Goal: Communication & Community: Connect with others

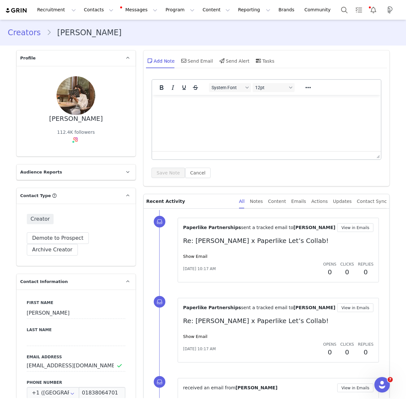
scroll to position [17, 0]
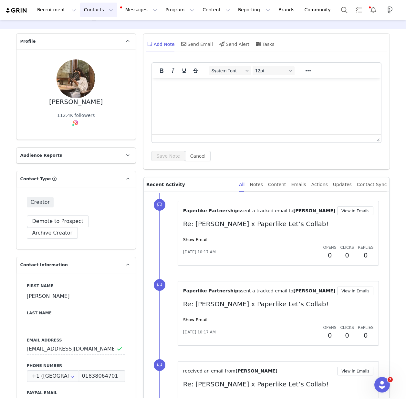
click at [107, 12] on button "Contacts Contacts" at bounding box center [98, 10] width 37 height 15
click at [98, 37] on p "Prospects" at bounding box center [92, 40] width 22 height 7
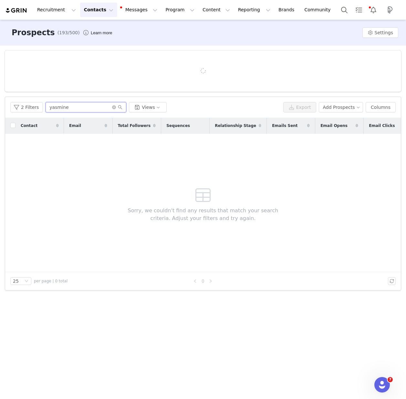
click at [77, 109] on input "yasmine" at bounding box center [86, 107] width 81 height 10
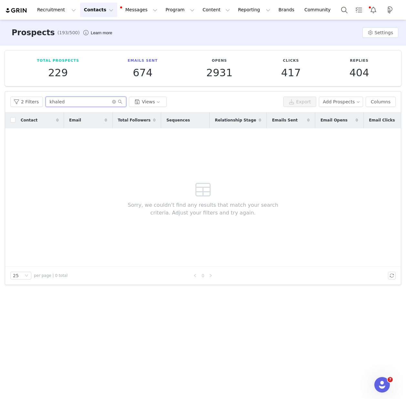
type input "khaled"
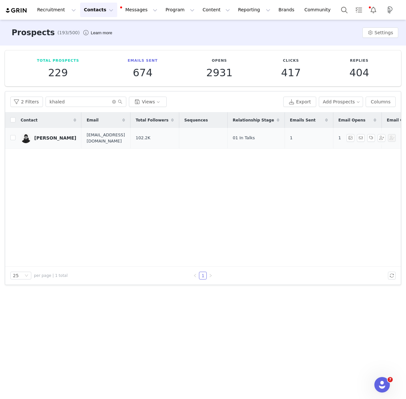
click at [65, 136] on div "[PERSON_NAME]" at bounding box center [55, 137] width 42 height 5
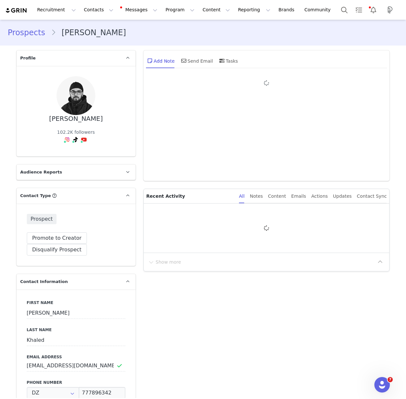
type input "+213 ([GEOGRAPHIC_DATA])"
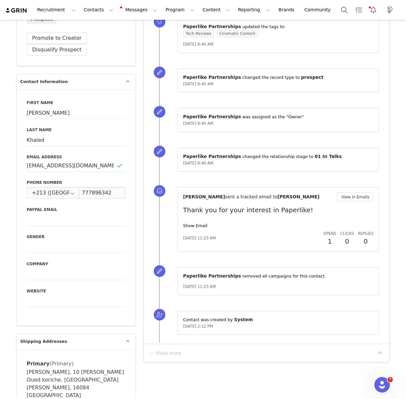
scroll to position [207, 0]
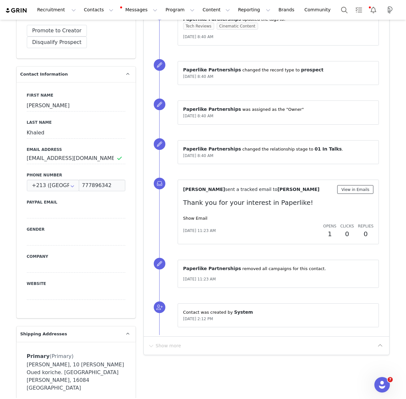
click at [351, 189] on button "View in Emails" at bounding box center [355, 189] width 37 height 9
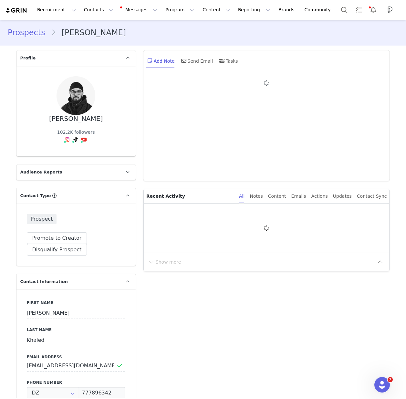
type input "+213 ([GEOGRAPHIC_DATA])"
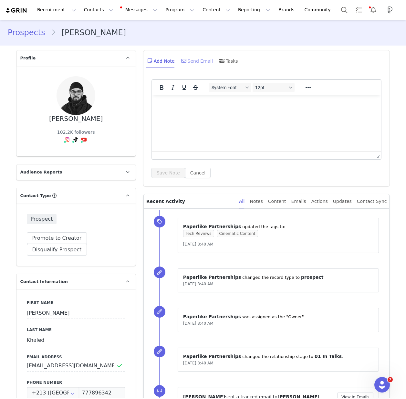
click at [195, 61] on div "Send Email" at bounding box center [196, 61] width 33 height 16
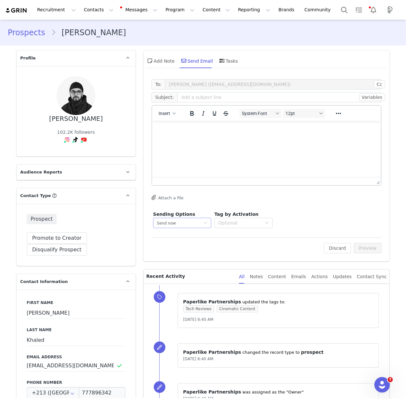
click at [209, 223] on div "Send now" at bounding box center [182, 223] width 58 height 10
click at [169, 114] on span "Insert" at bounding box center [165, 113] width 12 height 5
click at [183, 124] on div "Insert Template" at bounding box center [191, 125] width 58 height 8
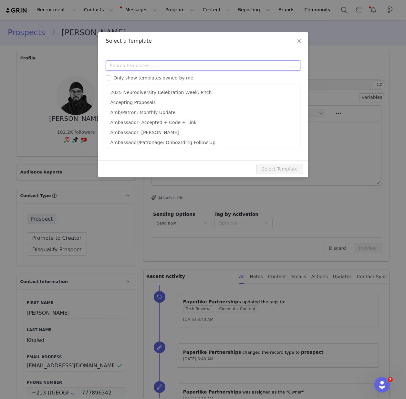
click at [142, 65] on input "text" at bounding box center [203, 65] width 194 height 10
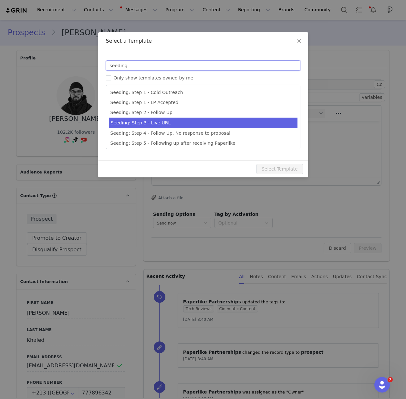
type input "seeding"
click at [175, 120] on li "Seeding: Step 3 - Live URL" at bounding box center [203, 123] width 189 height 11
type input "[first_name] x Paperlike Let’s Collab!"
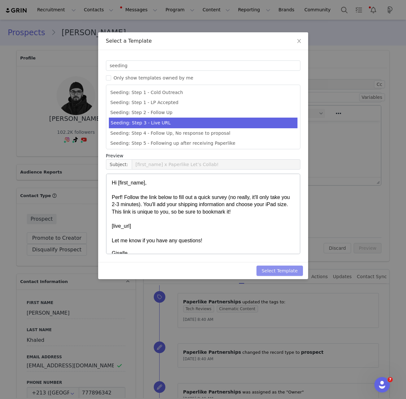
click at [276, 269] on button "Select Template" at bounding box center [279, 271] width 47 height 10
type input "[first_name] x Paperlike Let’s Collab!"
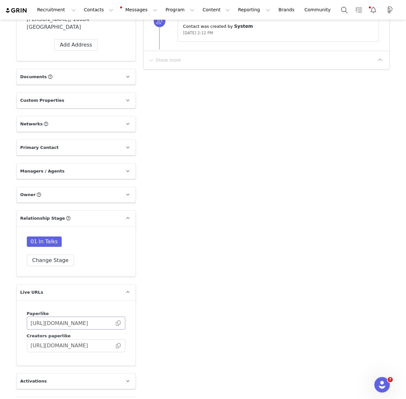
scroll to position [579, 0]
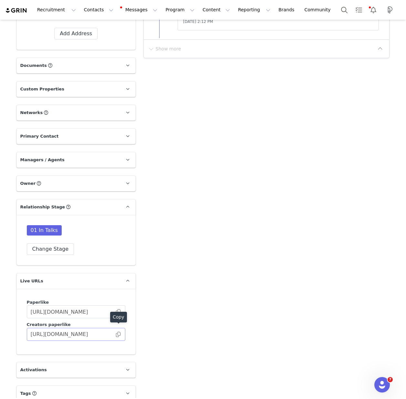
click at [119, 334] on span at bounding box center [118, 334] width 6 height 0
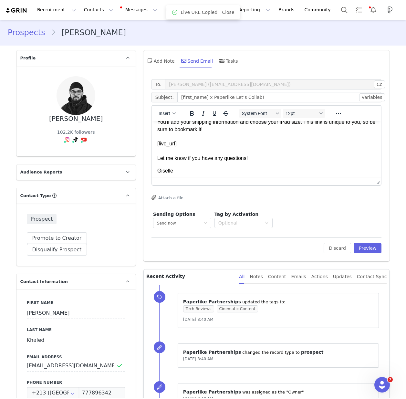
scroll to position [32, 0]
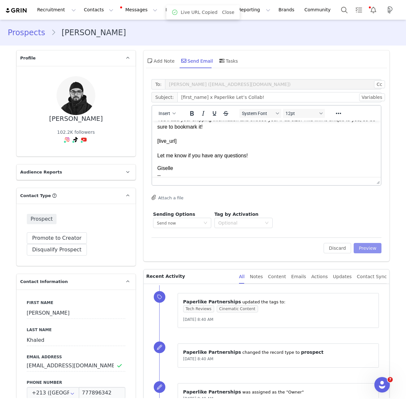
click at [370, 246] on button "Preview" at bounding box center [368, 248] width 28 height 10
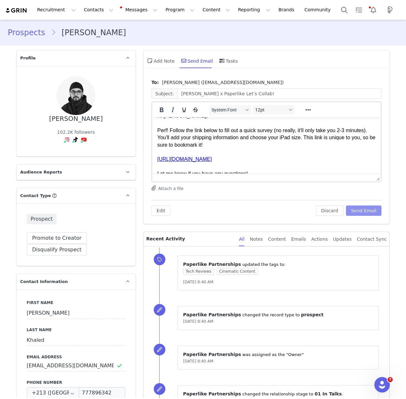
scroll to position [0, 0]
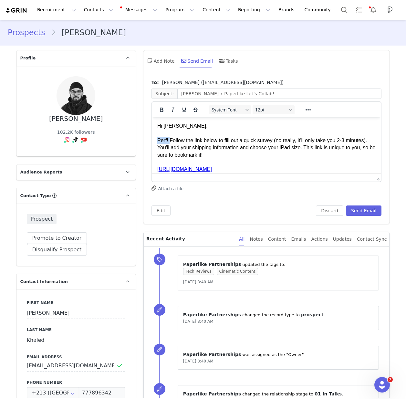
drag, startPoint x: 170, startPoint y: 140, endPoint x: 155, endPoint y: 139, distance: 15.2
click at [155, 140] on html "Hi [PERSON_NAME], Perf! Follow the link below to fill out a quick survey (no re…" at bounding box center [266, 179] width 229 height 124
